Goal: Information Seeking & Learning: Learn about a topic

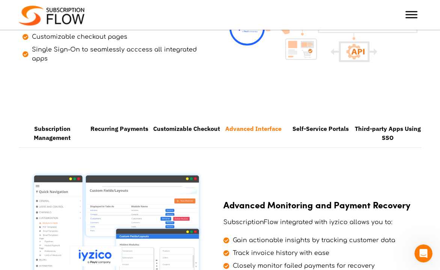
scroll to position [374, 0]
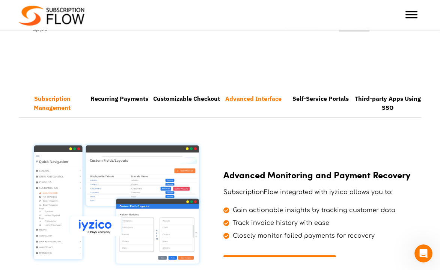
click at [62, 95] on li "Subscription Management" at bounding box center [52, 102] width 67 height 27
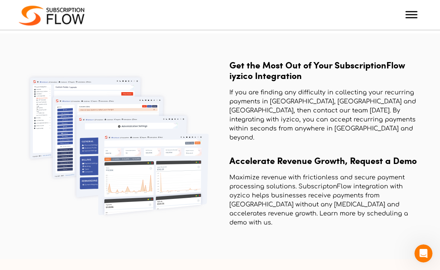
scroll to position [931, 0]
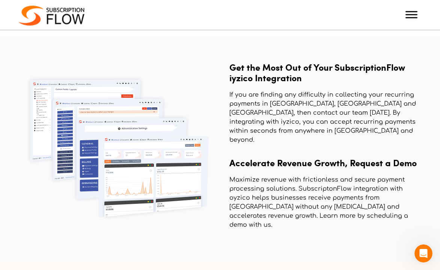
click at [411, 18] on div at bounding box center [411, 14] width 15 height 15
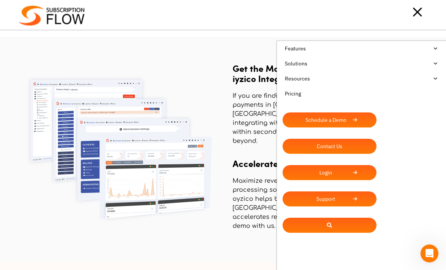
scroll to position [928, 0]
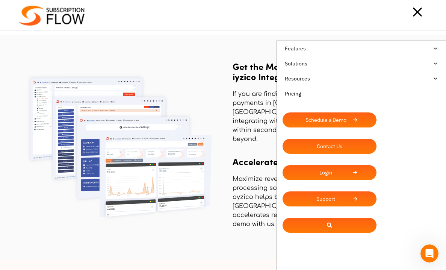
click at [437, 50] on link "Features" at bounding box center [362, 48] width 158 height 15
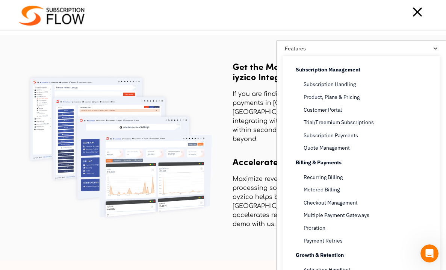
click at [437, 50] on ul "Features Subscription Management Subscription Handling Product, Plans & Pricing…" at bounding box center [361, 176] width 169 height 270
click at [432, 48] on link "Features" at bounding box center [362, 48] width 158 height 15
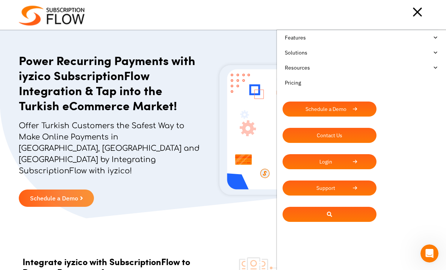
click at [437, 54] on link "Solutions" at bounding box center [362, 52] width 158 height 15
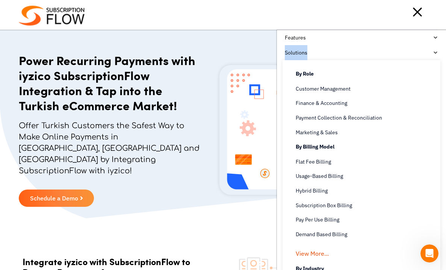
click at [439, 48] on ul "Features Subscription Management Subscription Handling Product, Plans & Pricing…" at bounding box center [361, 165] width 169 height 270
click at [425, 38] on link "Features" at bounding box center [362, 37] width 158 height 15
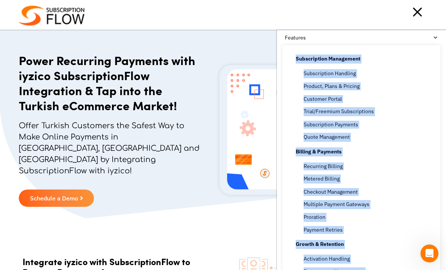
click at [424, 38] on link "Features" at bounding box center [362, 37] width 158 height 15
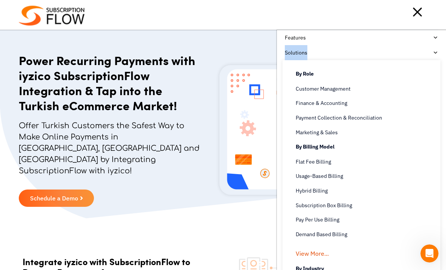
click at [301, 47] on link "Solutions" at bounding box center [362, 52] width 158 height 15
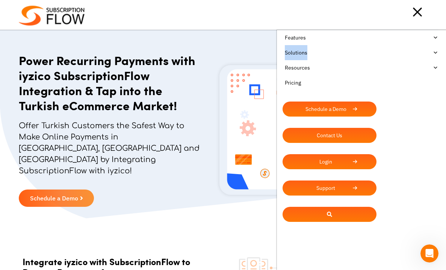
click at [296, 82] on link "Pricing" at bounding box center [362, 82] width 158 height 15
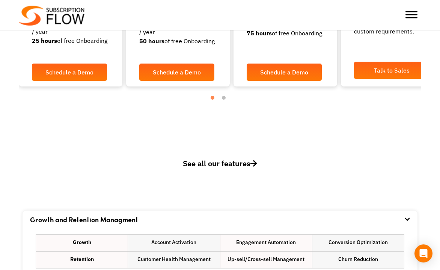
scroll to position [331, 0]
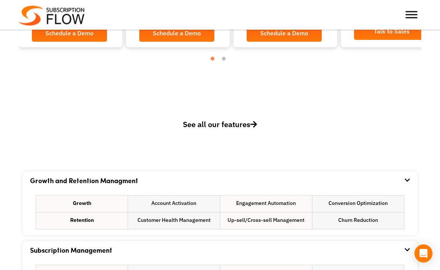
click at [195, 127] on span "See all our features" at bounding box center [220, 124] width 74 height 10
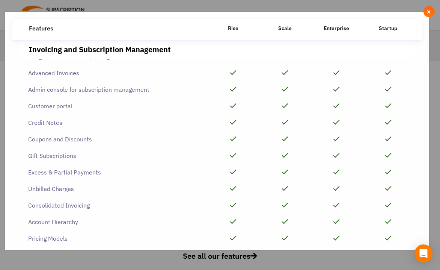
scroll to position [0, 0]
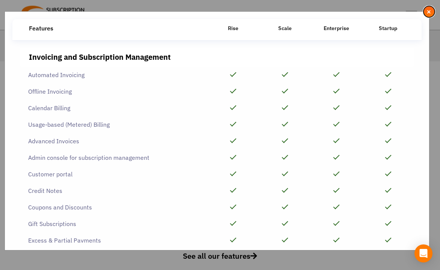
click at [434, 10] on button "×" at bounding box center [429, 11] width 11 height 11
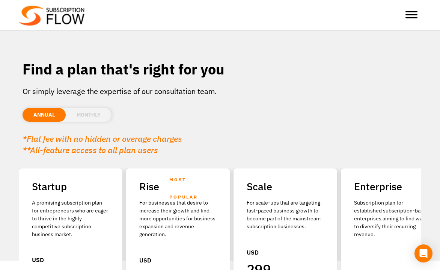
click at [87, 117] on li "MONTHLY" at bounding box center [89, 115] width 46 height 14
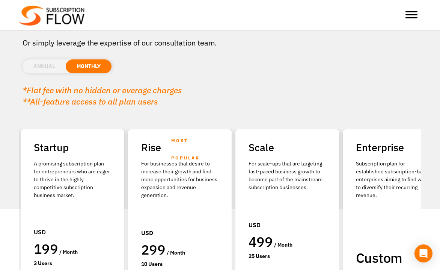
scroll to position [48, 0]
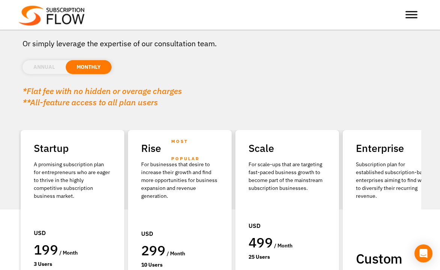
click at [50, 64] on li "ANNUAL" at bounding box center [44, 67] width 43 height 14
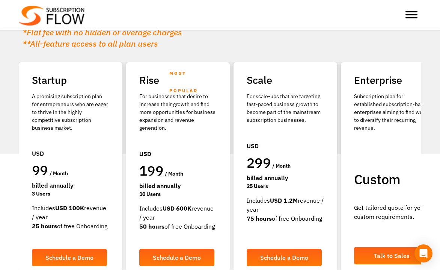
scroll to position [109, 0]
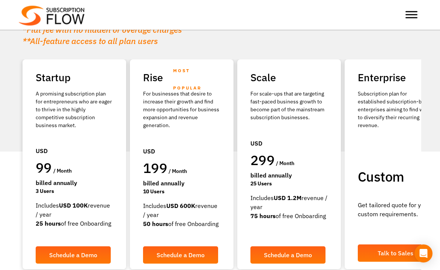
drag, startPoint x: 32, startPoint y: 191, endPoint x: 48, endPoint y: 192, distance: 17.0
click at [48, 192] on div "3 Users" at bounding box center [74, 191] width 77 height 8
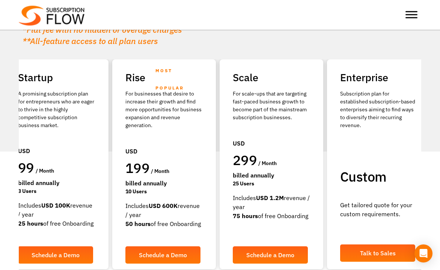
drag, startPoint x: 46, startPoint y: 191, endPoint x: 35, endPoint y: 189, distance: 11.1
click at [35, 189] on div "3 Users" at bounding box center [56, 191] width 77 height 8
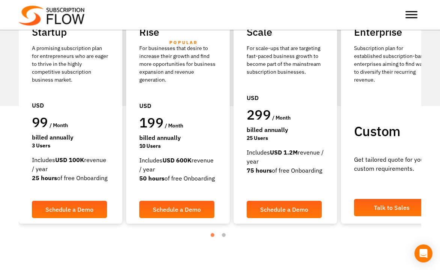
scroll to position [157, 0]
